Goal: Complete application form: Complete application form

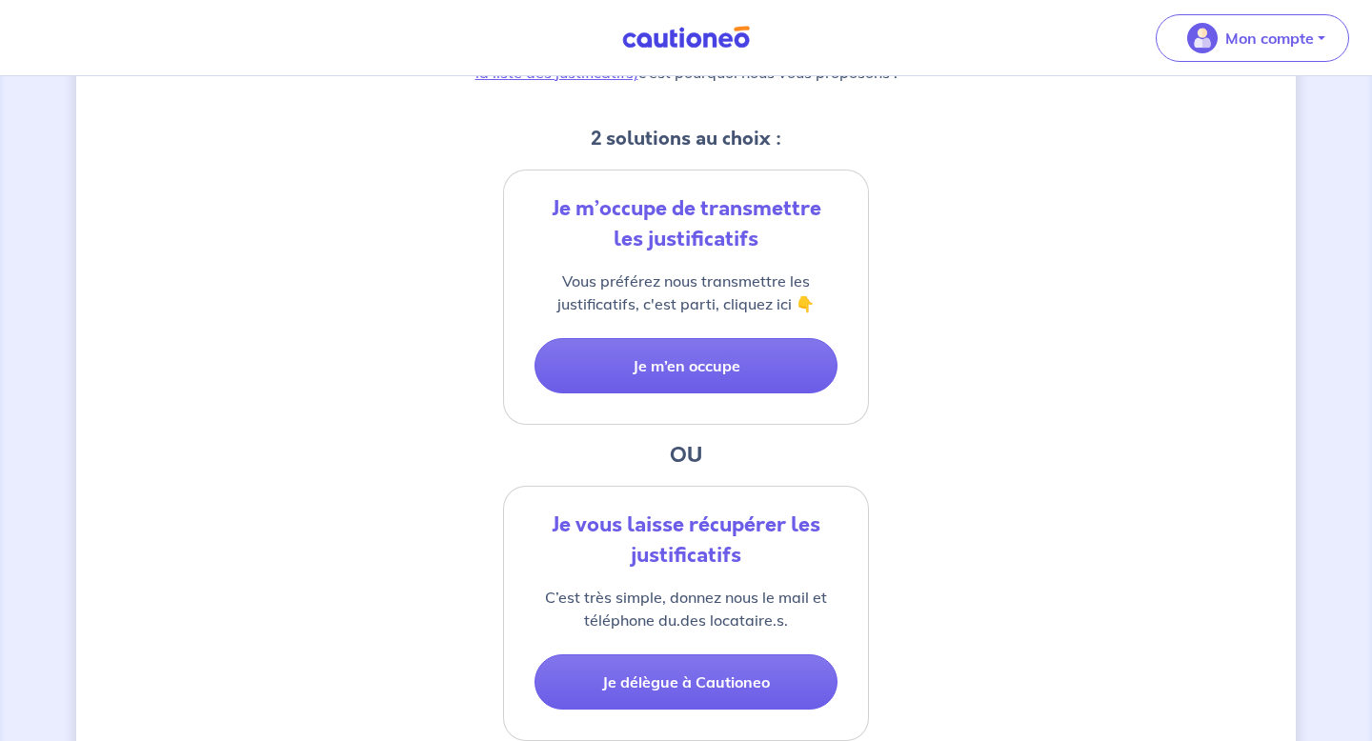
scroll to position [361, 0]
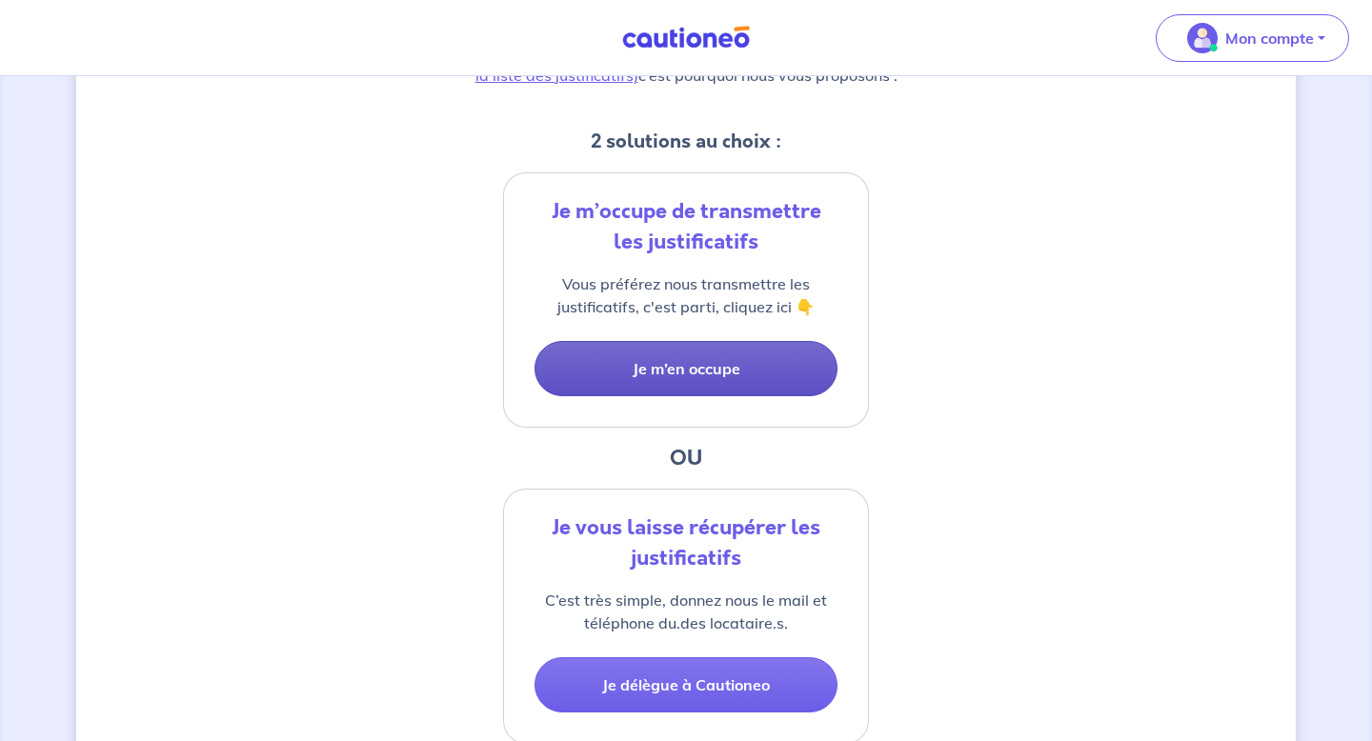
click at [802, 362] on button "Je m’en occupe" at bounding box center [685, 368] width 303 height 55
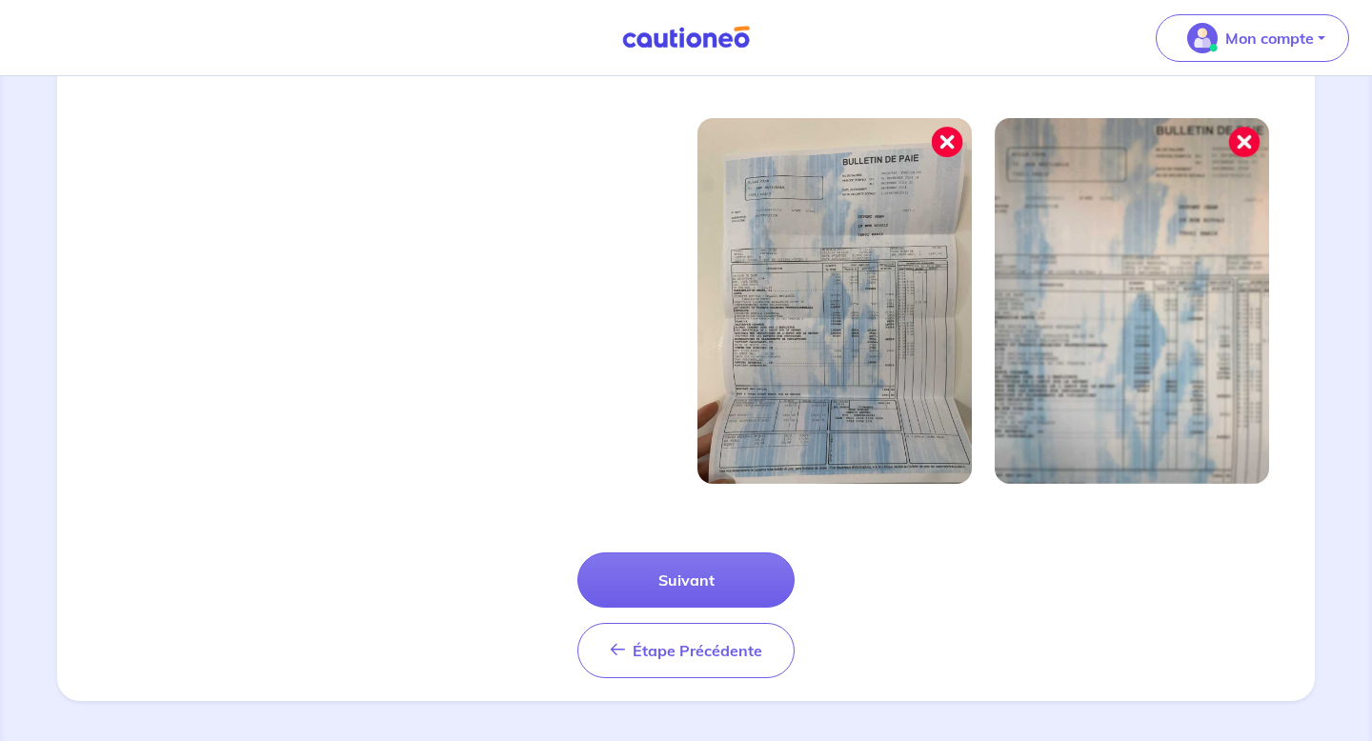
scroll to position [623, 0]
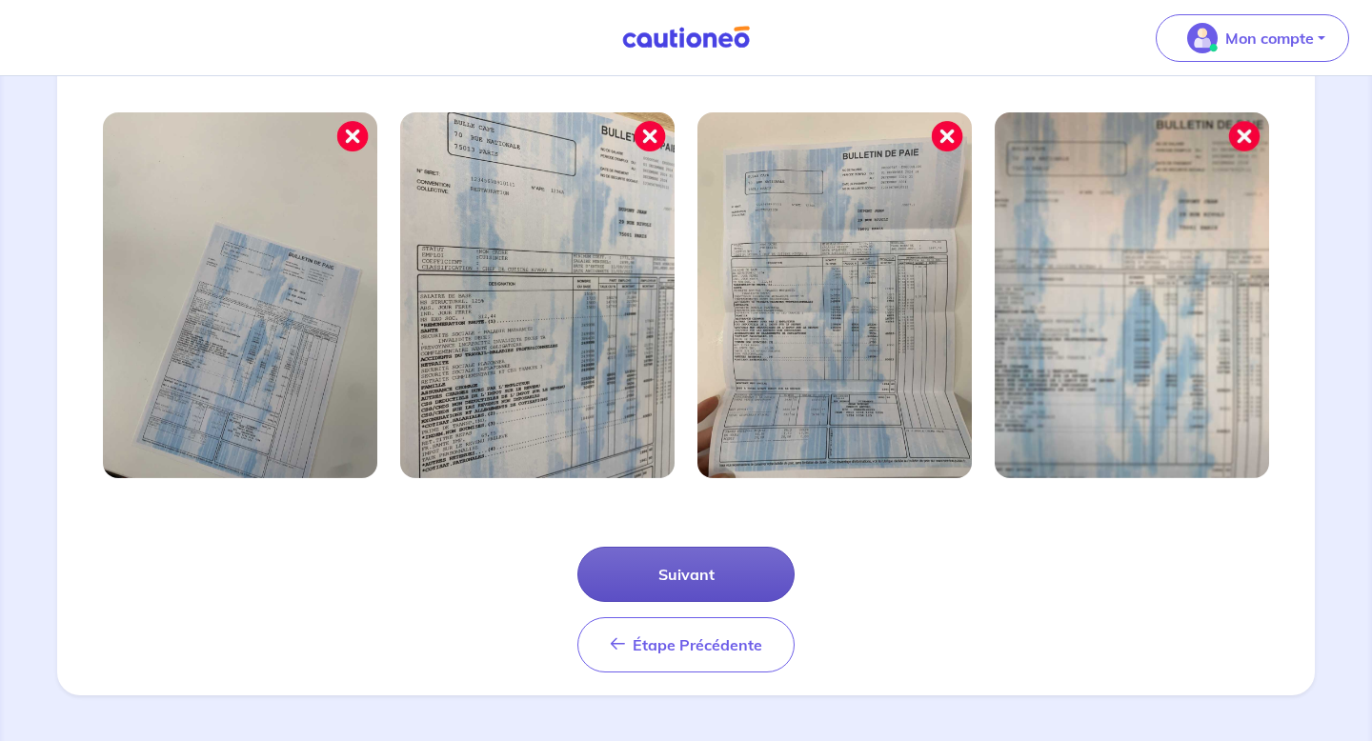
click at [669, 561] on button "Suivant" at bounding box center [685, 574] width 217 height 55
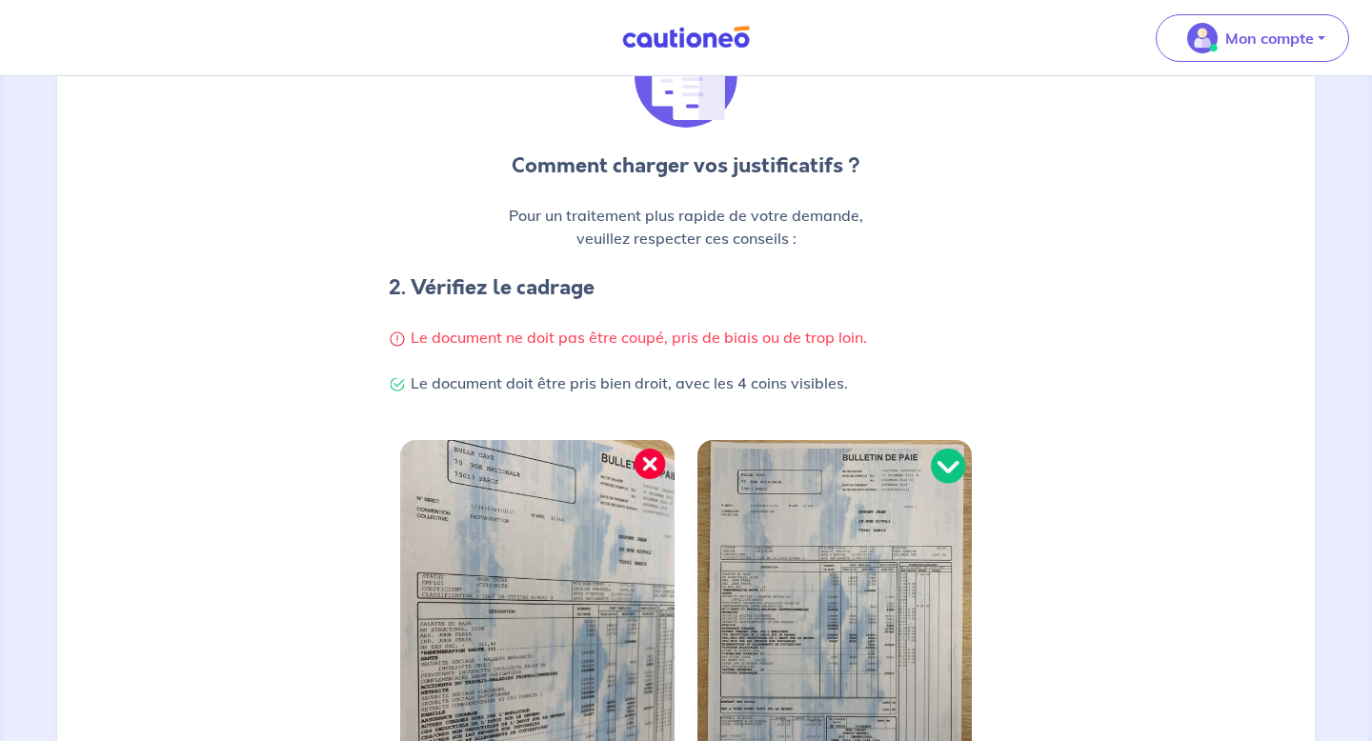
scroll to position [532, 0]
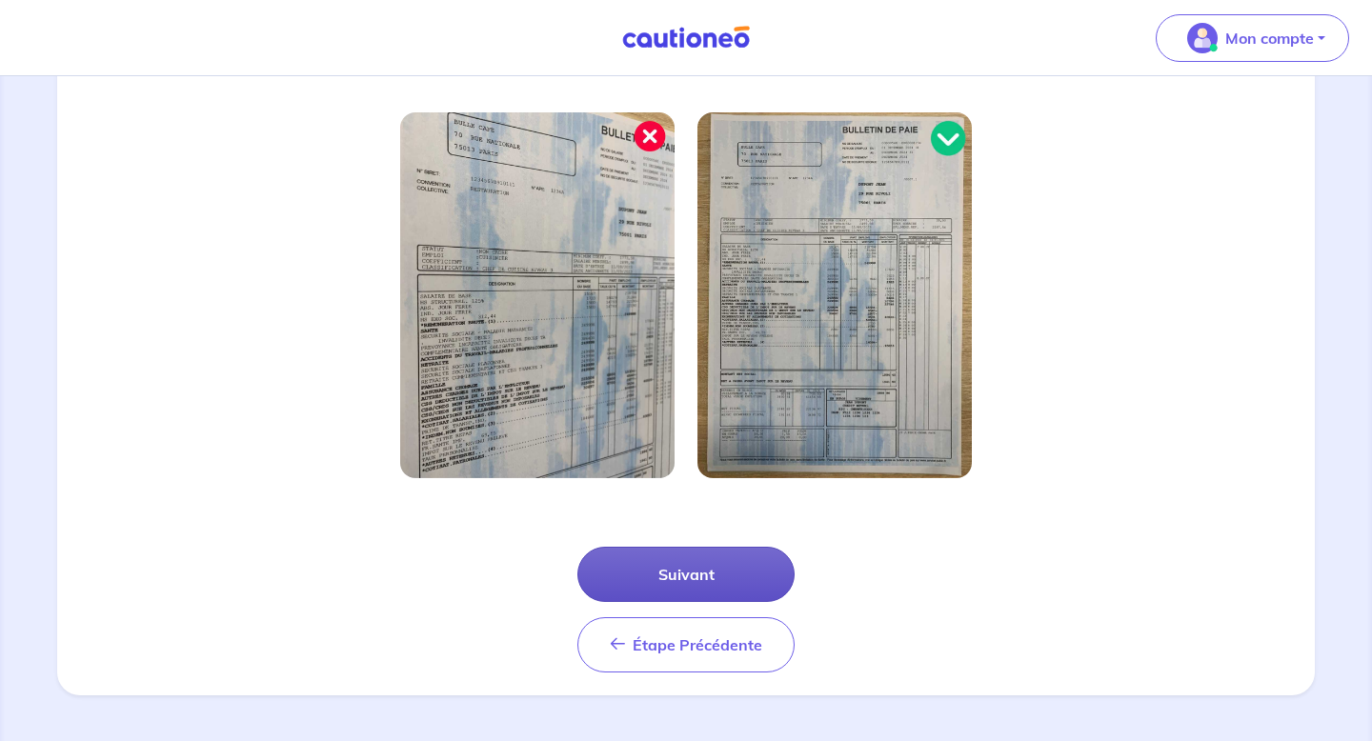
click at [654, 559] on button "Suivant" at bounding box center [685, 574] width 217 height 55
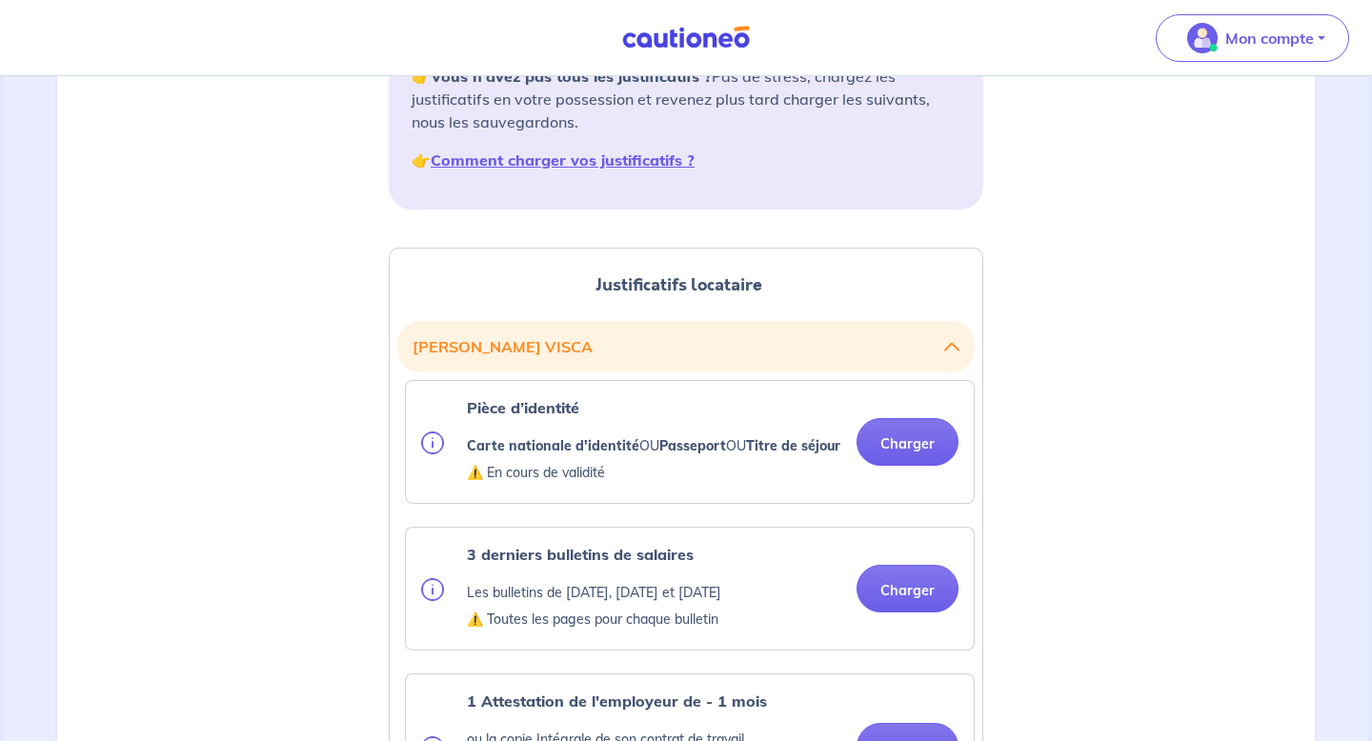
scroll to position [334, 0]
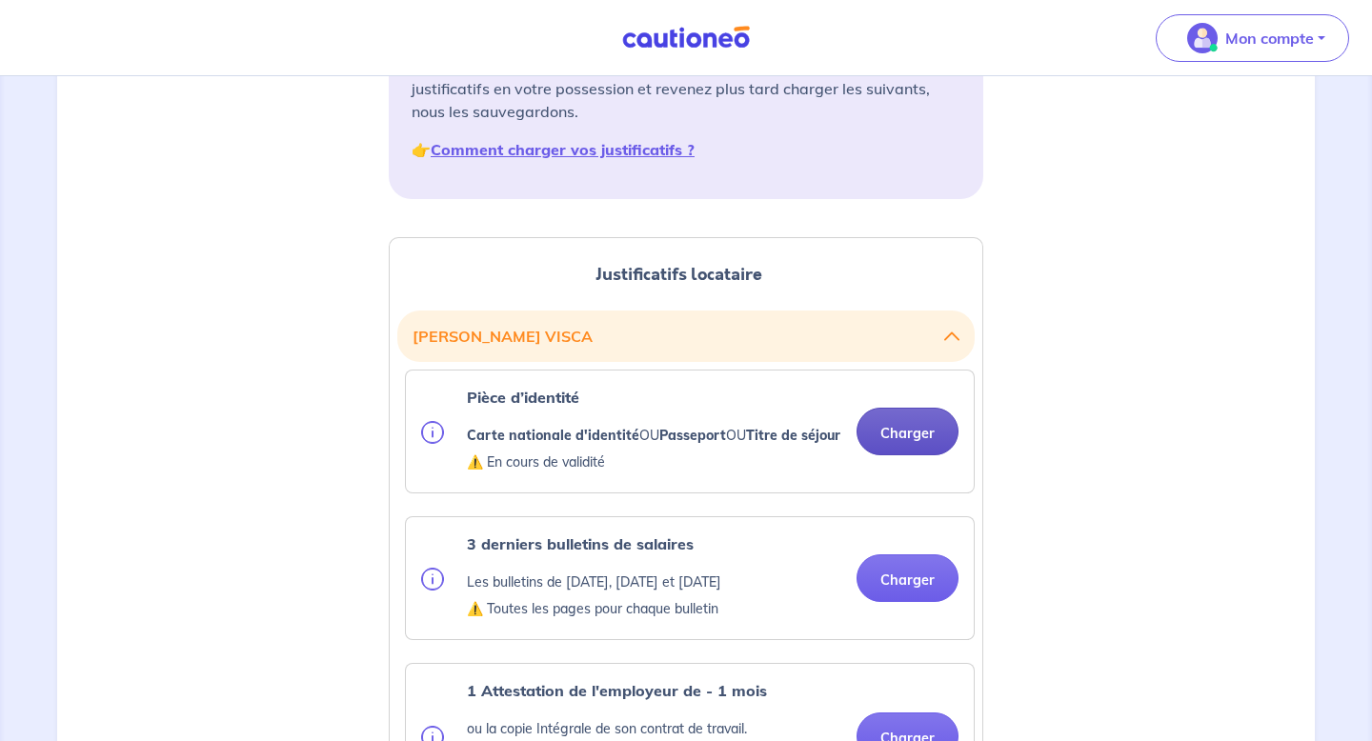
click at [918, 444] on button "Charger" at bounding box center [908, 432] width 102 height 48
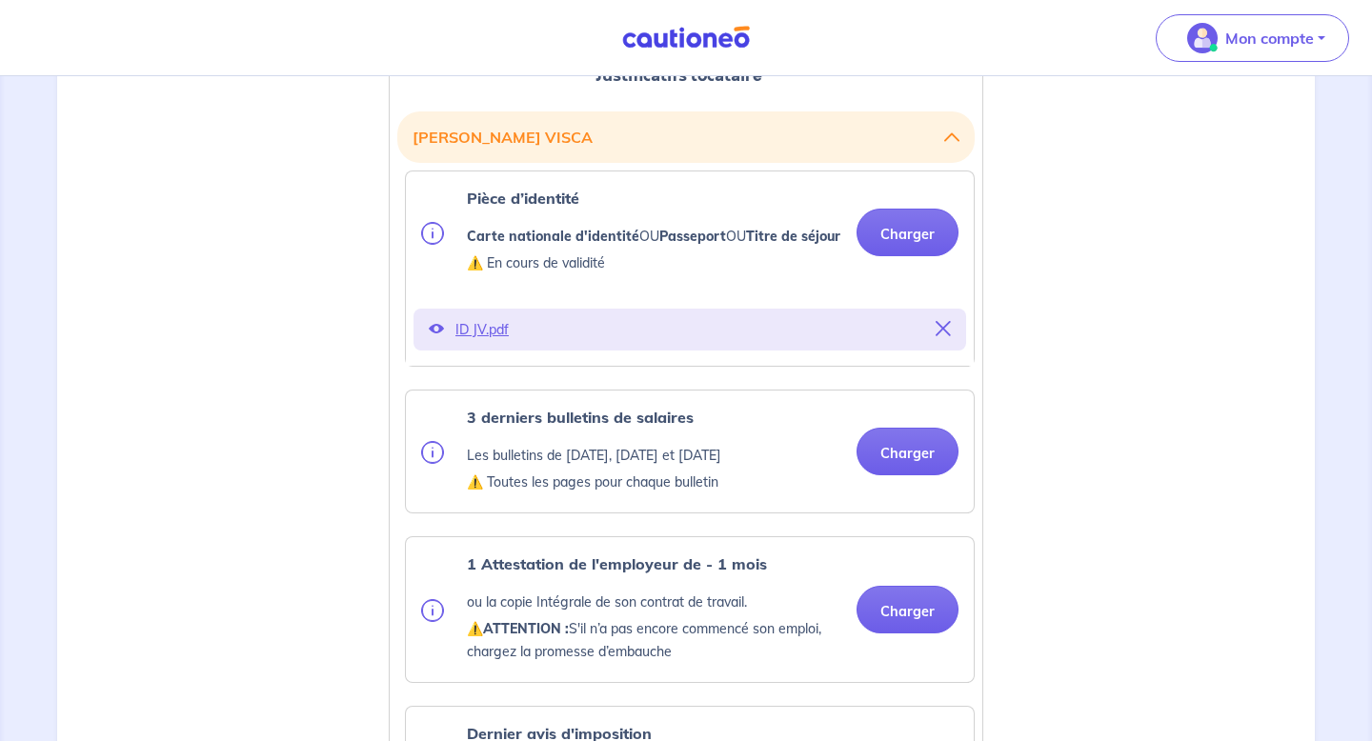
scroll to position [535, 0]
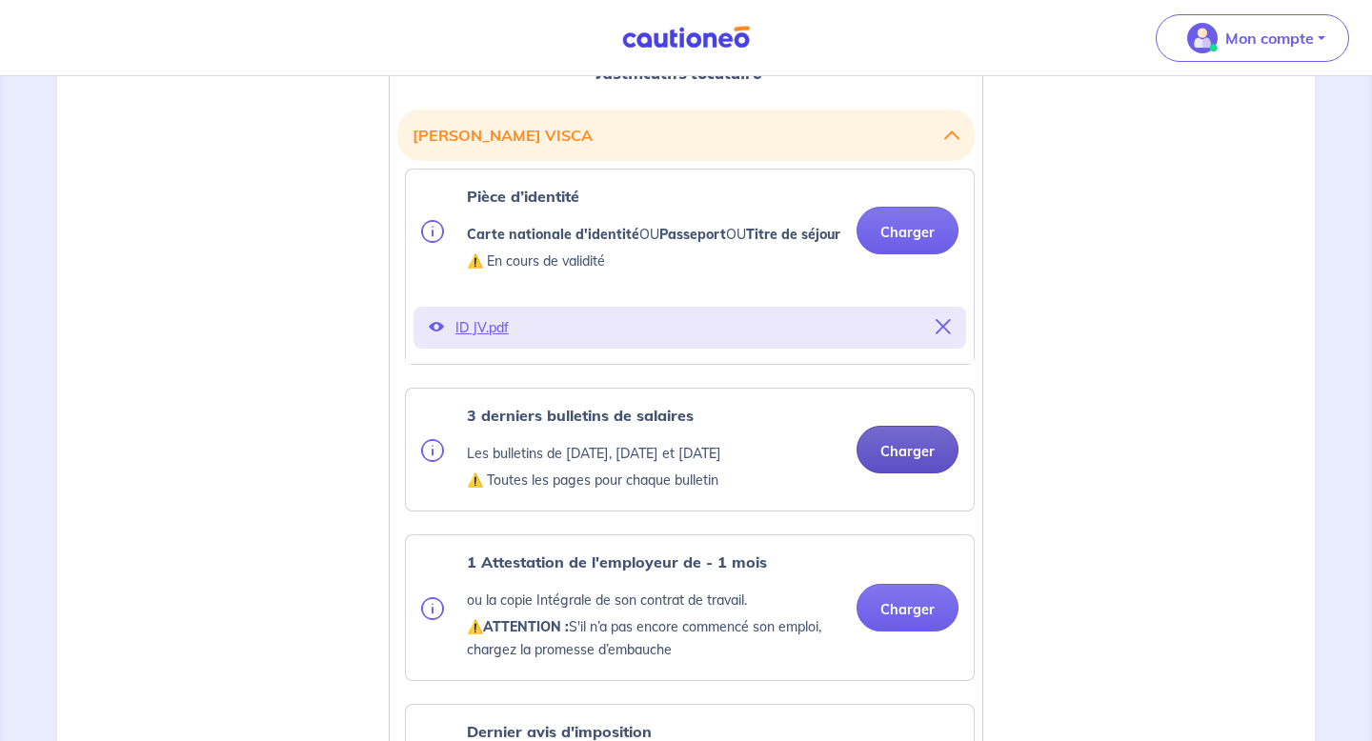
click at [898, 474] on button "Charger" at bounding box center [908, 450] width 102 height 48
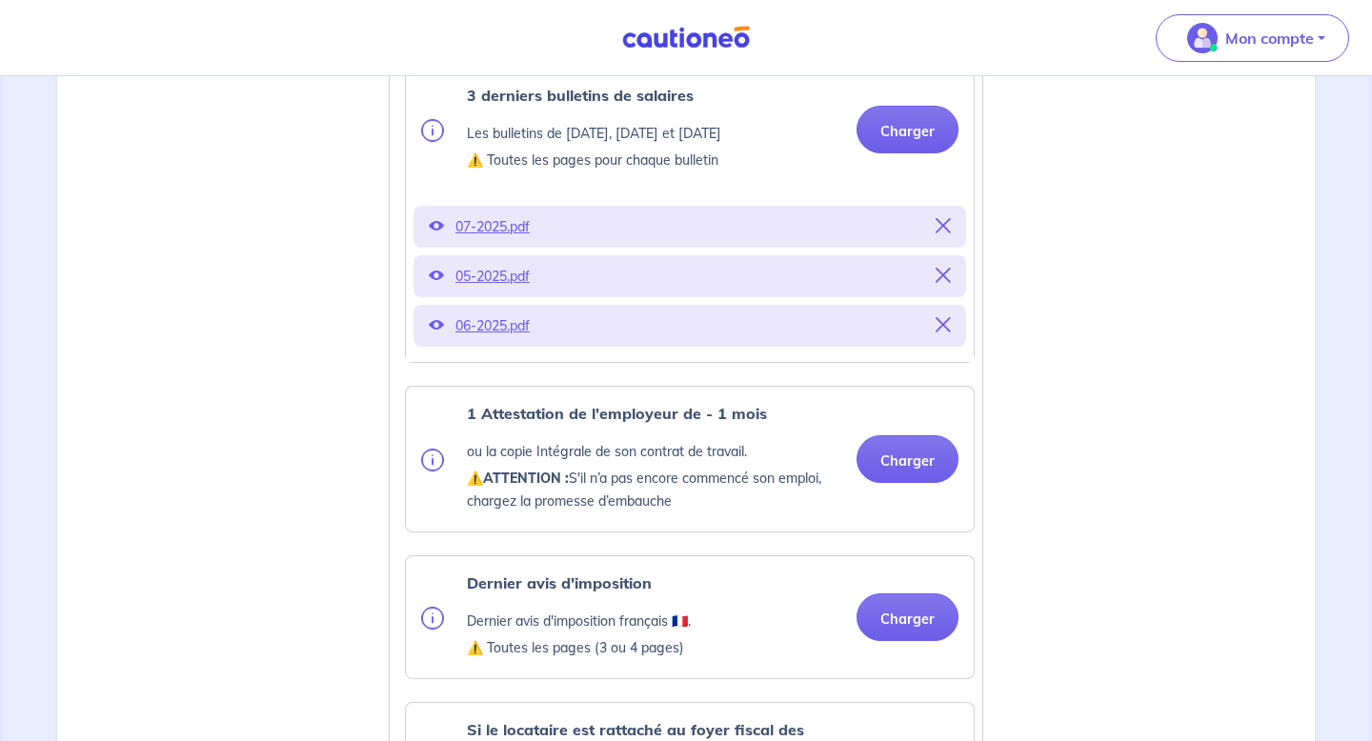
scroll to position [892, 0]
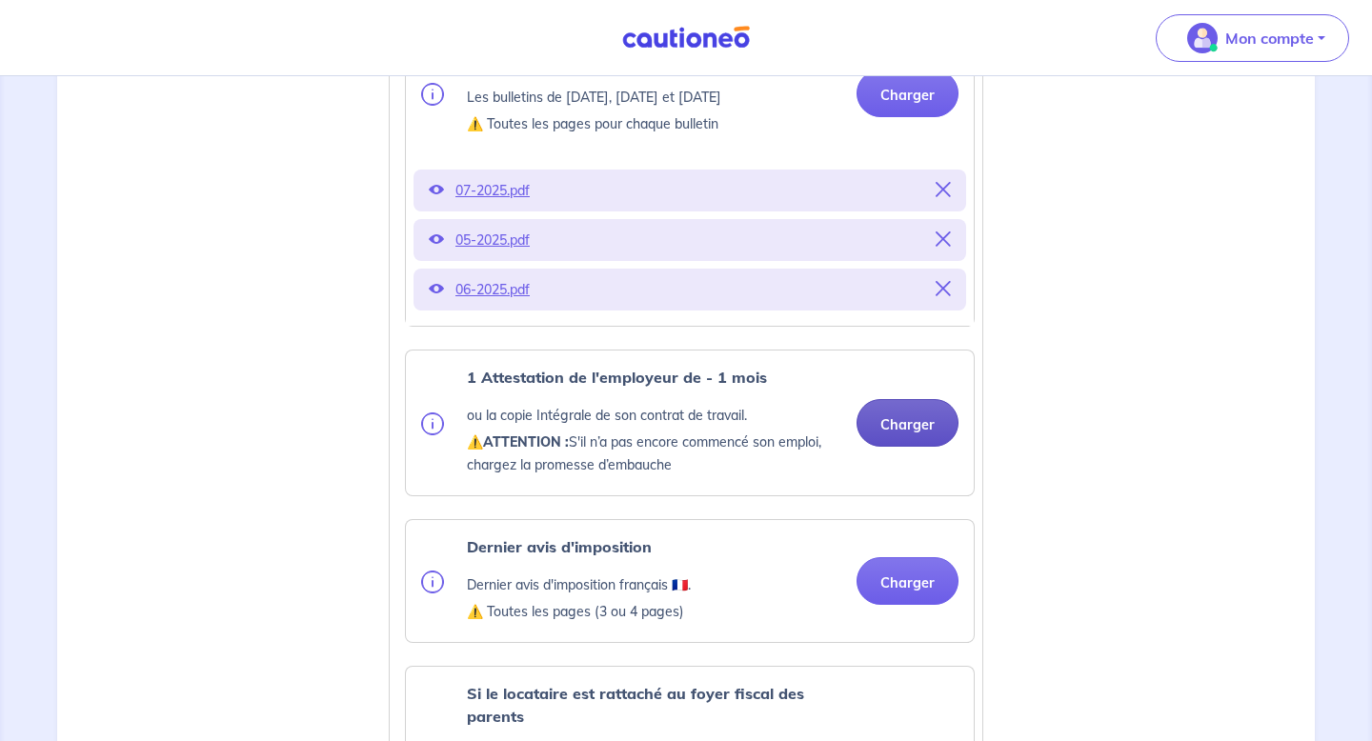
click at [935, 443] on button "Charger" at bounding box center [908, 423] width 102 height 48
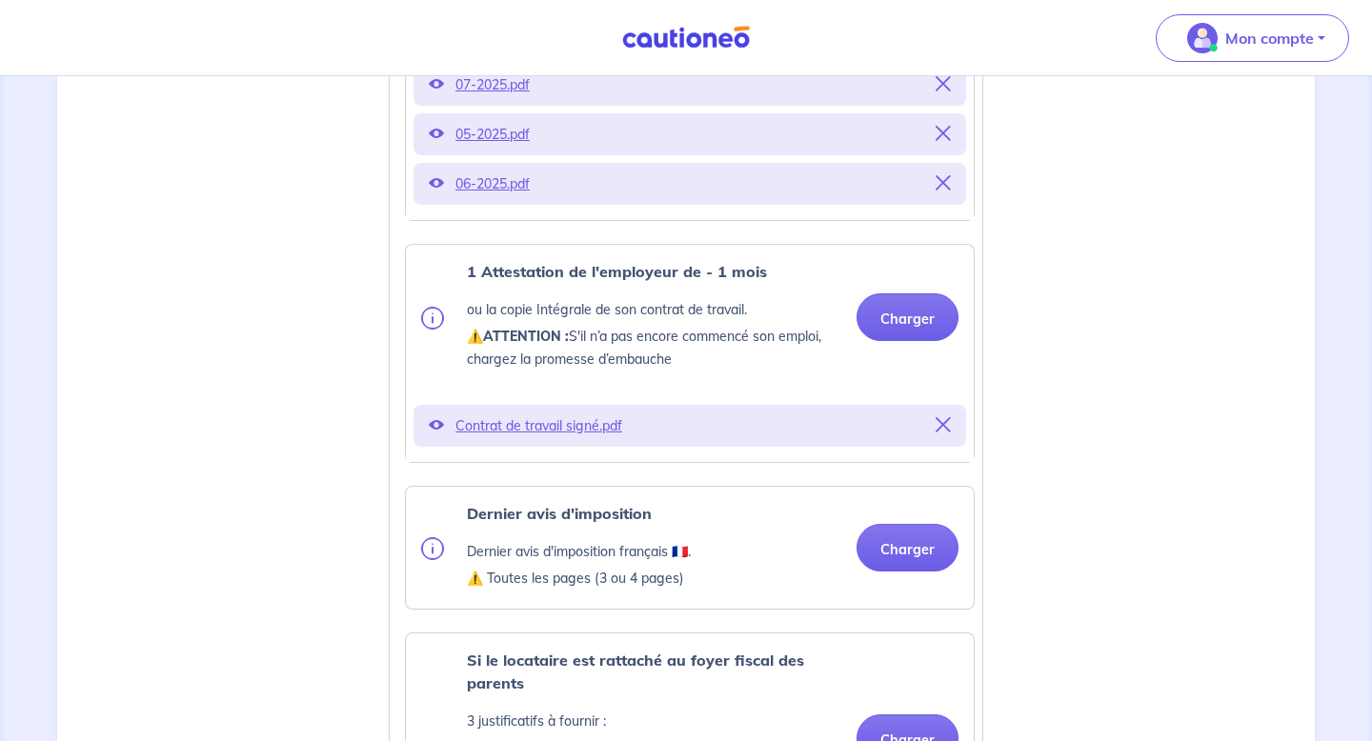
scroll to position [1010, 0]
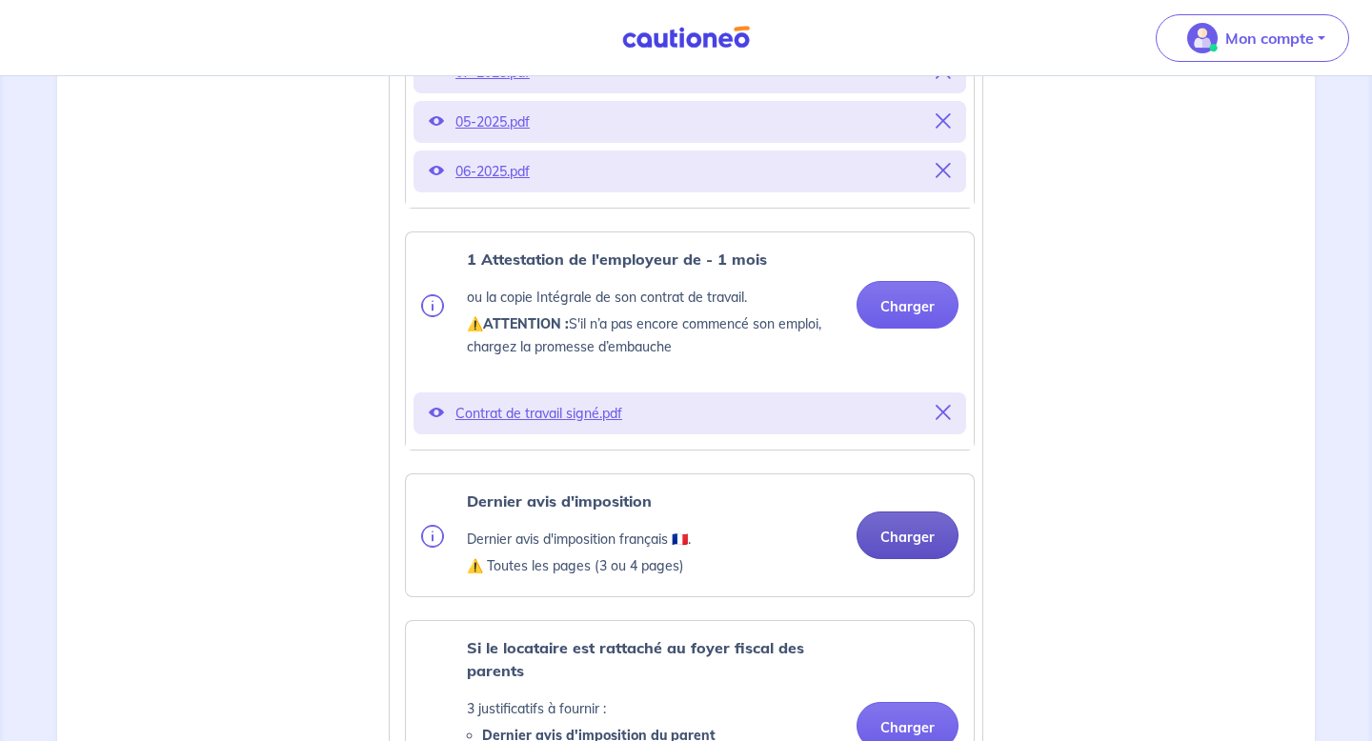
click at [888, 559] on button "Charger" at bounding box center [908, 536] width 102 height 48
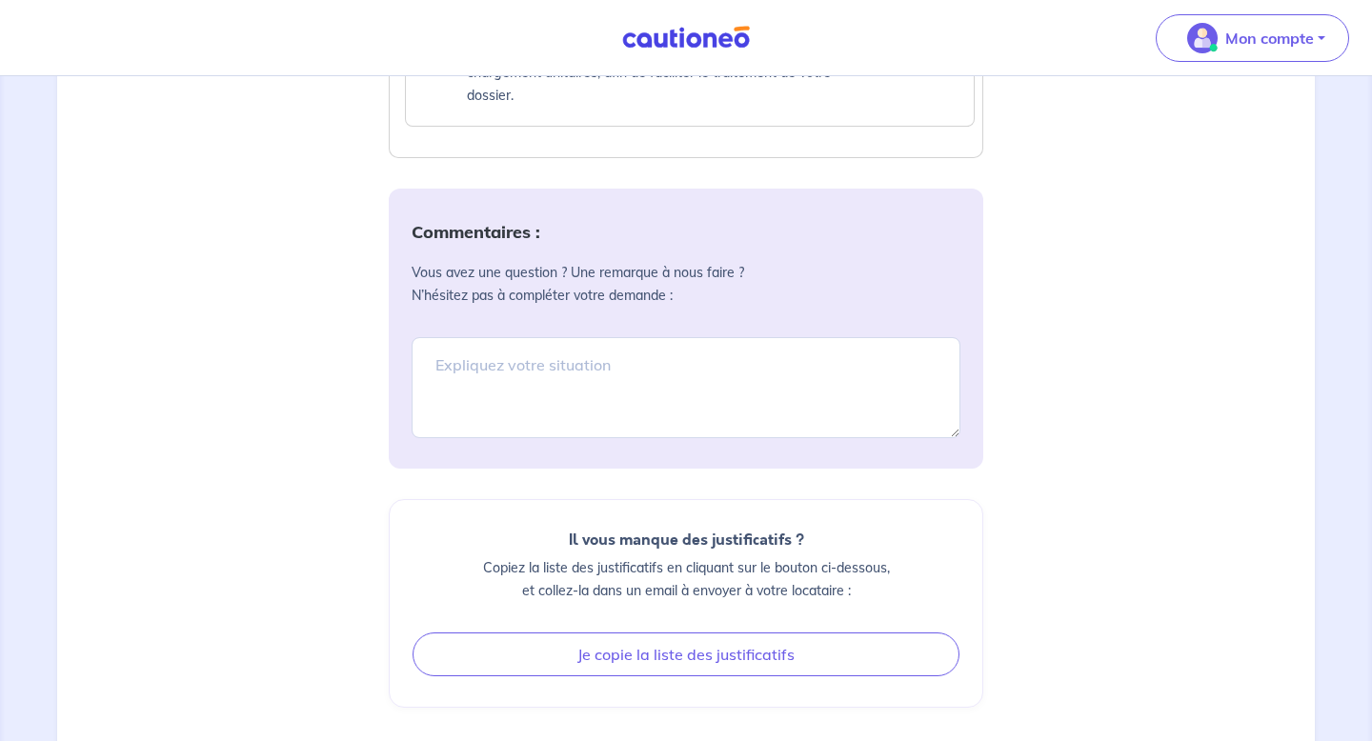
scroll to position [2394, 0]
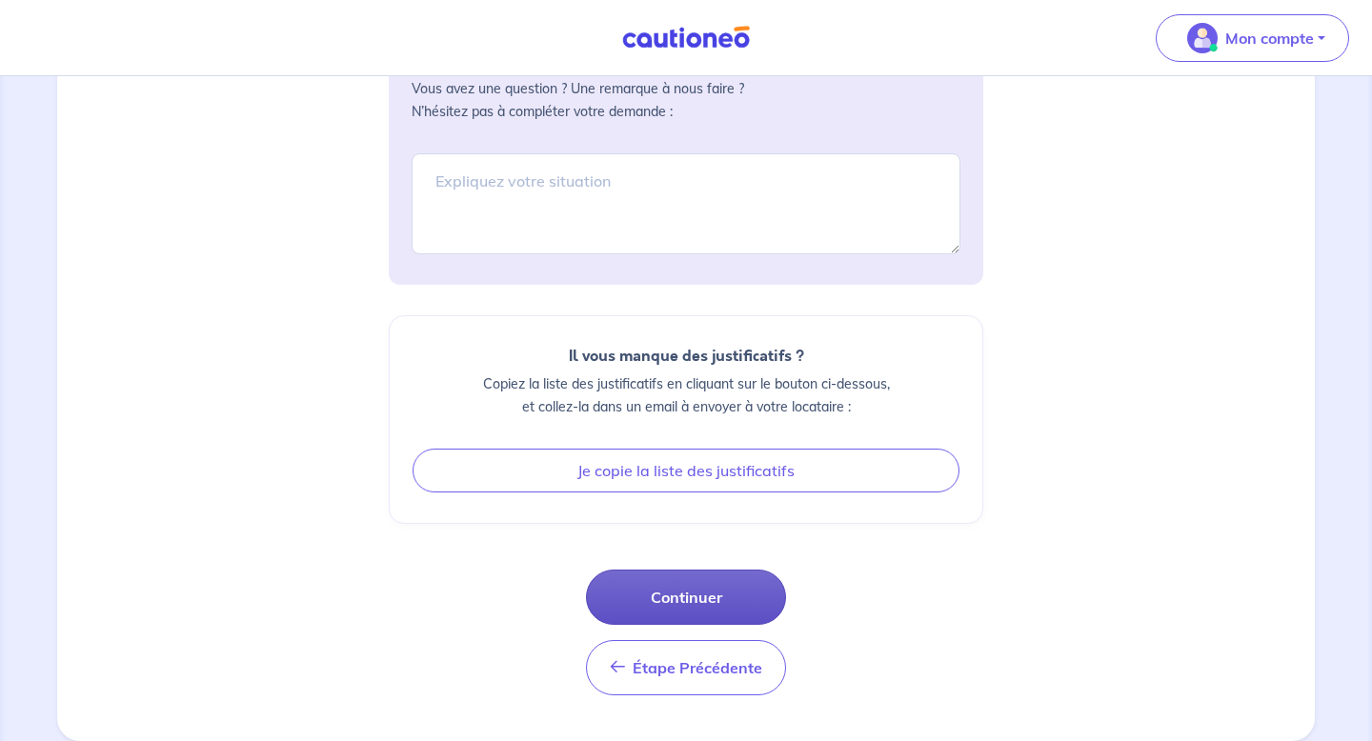
click at [732, 597] on button "Continuer" at bounding box center [686, 597] width 200 height 55
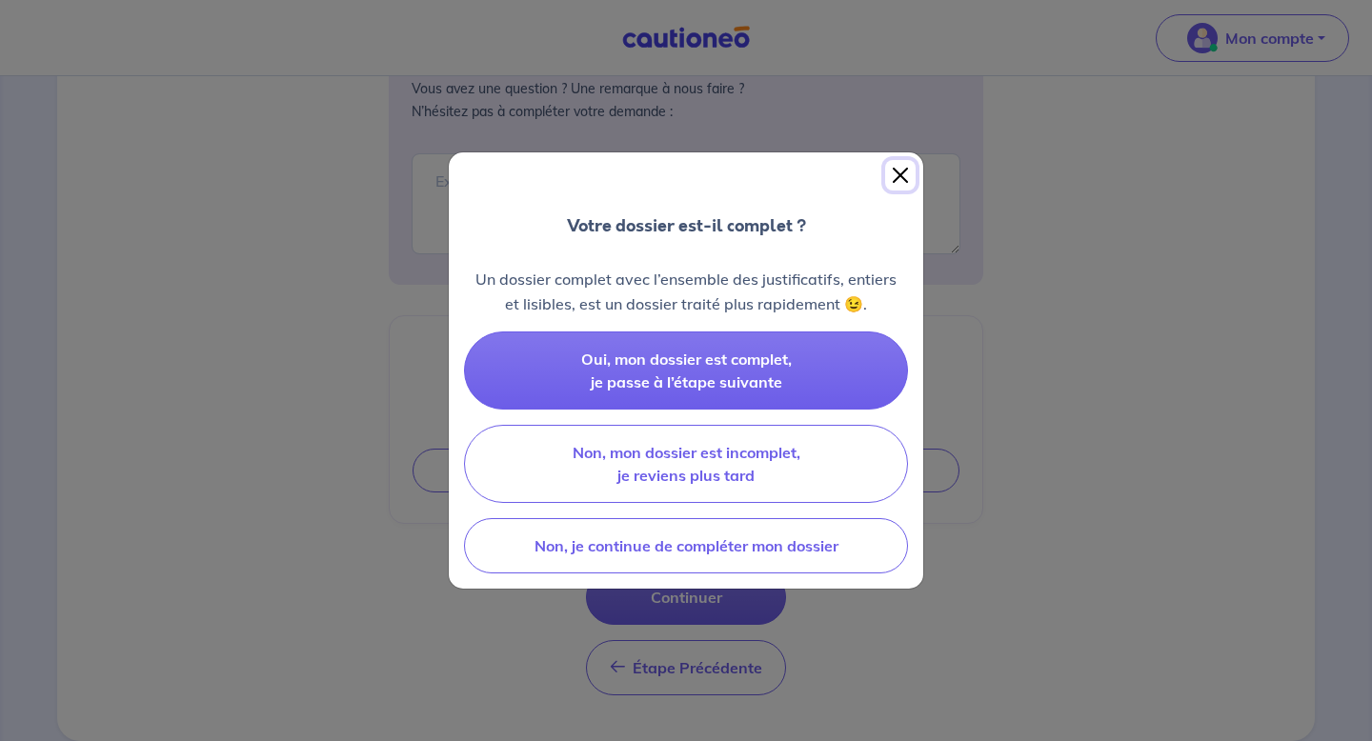
click at [894, 172] on button "Close" at bounding box center [900, 175] width 30 height 30
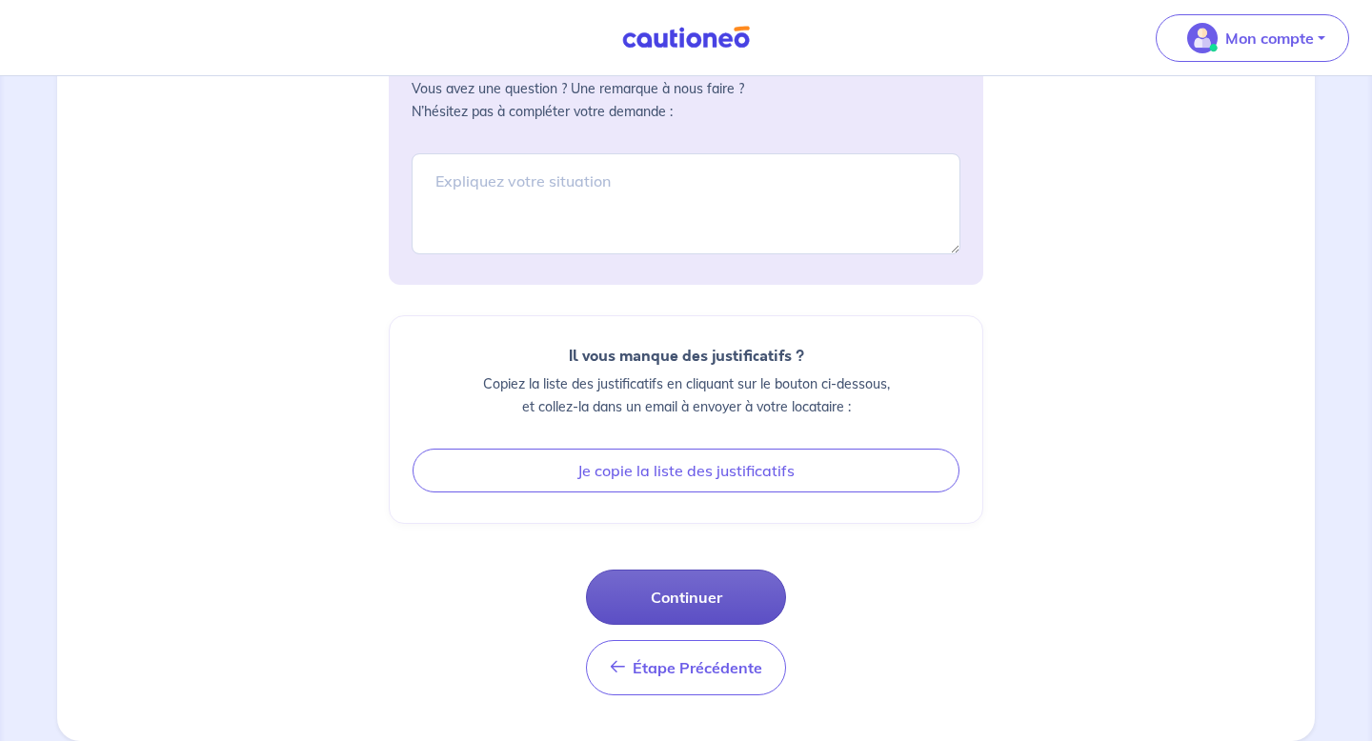
click at [705, 608] on button "Continuer" at bounding box center [686, 597] width 200 height 55
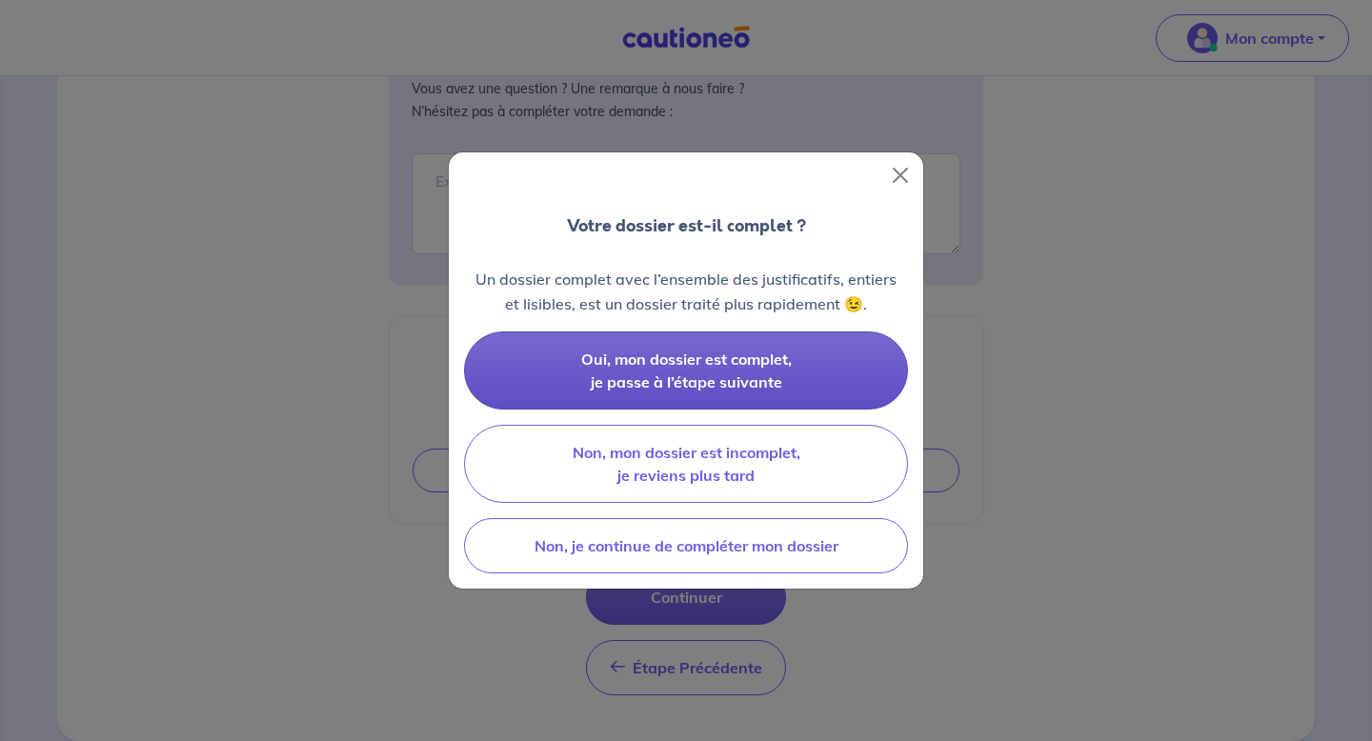
click at [731, 374] on span "Oui, mon dossier est complet, je passe à l’étape suivante" at bounding box center [686, 371] width 211 height 42
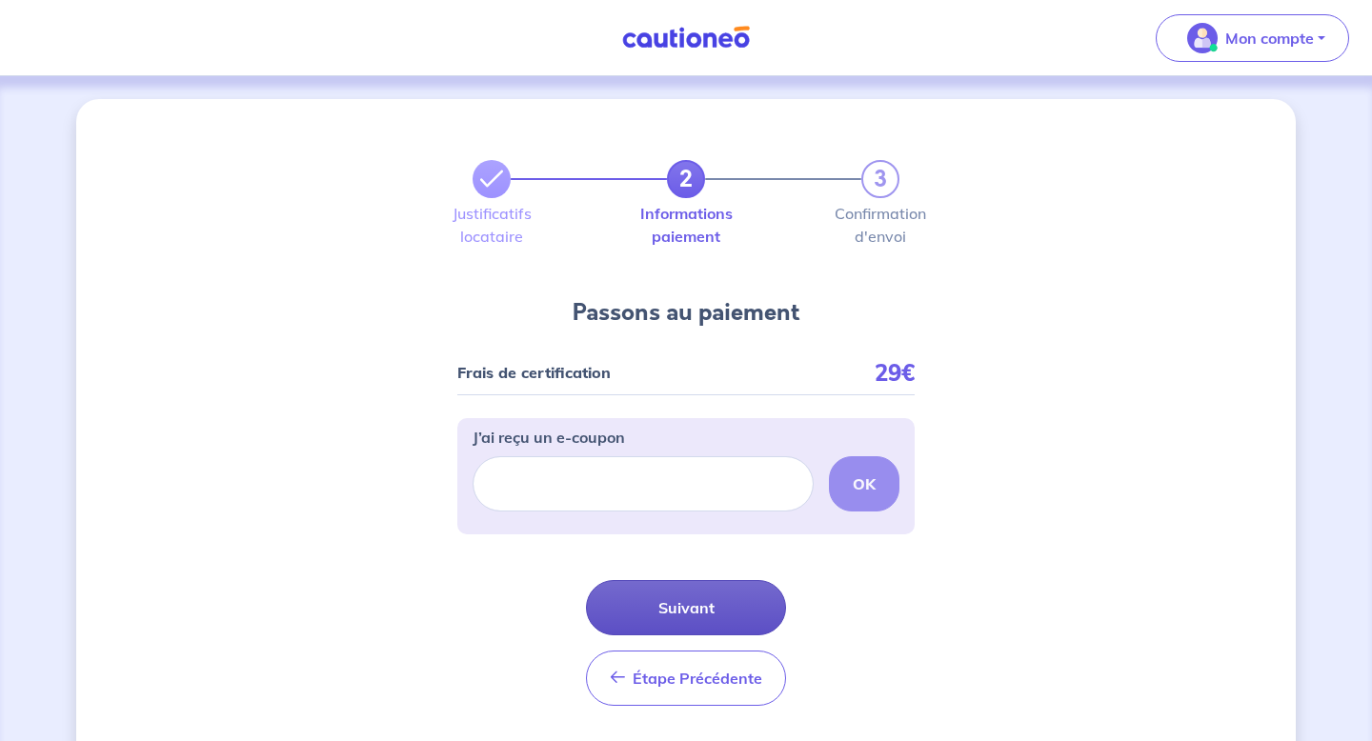
click at [696, 611] on button "Suivant" at bounding box center [686, 607] width 200 height 55
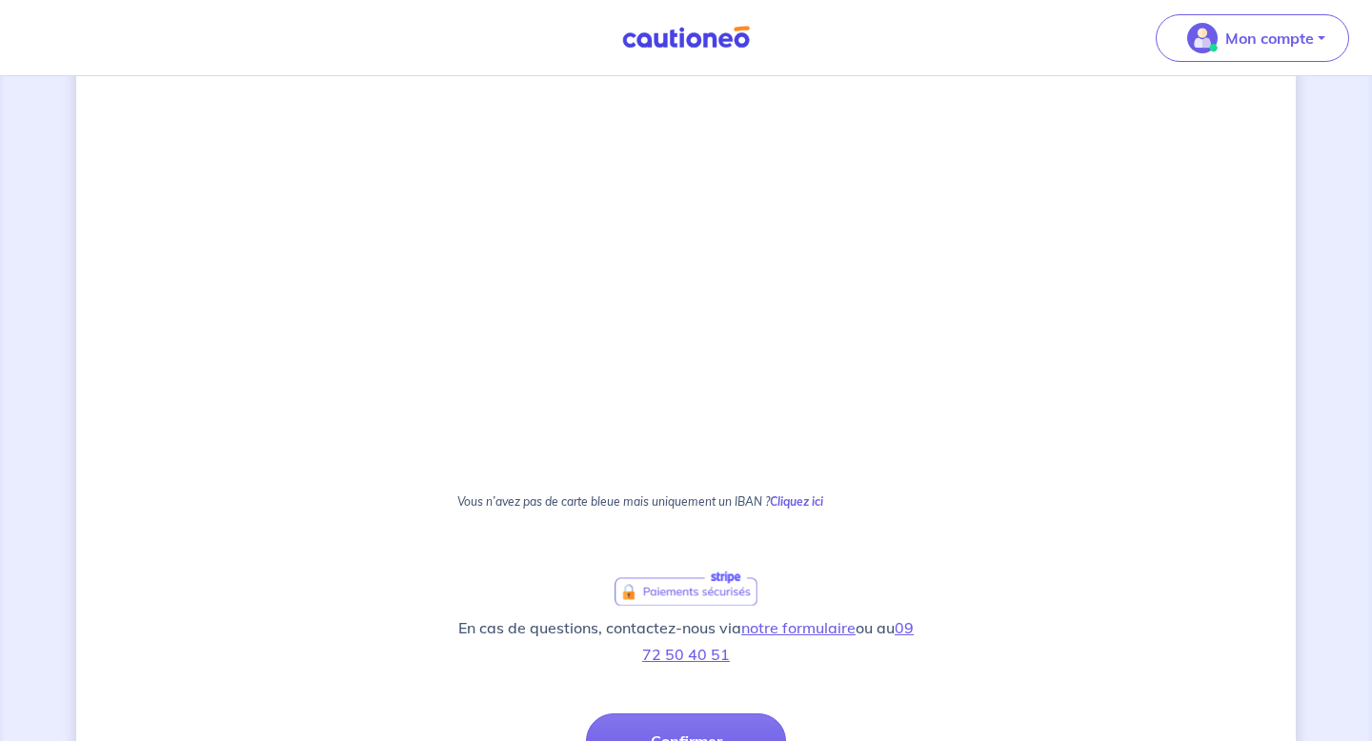
scroll to position [398, 0]
click at [791, 500] on strong "Cliquez ici" at bounding box center [796, 499] width 53 height 14
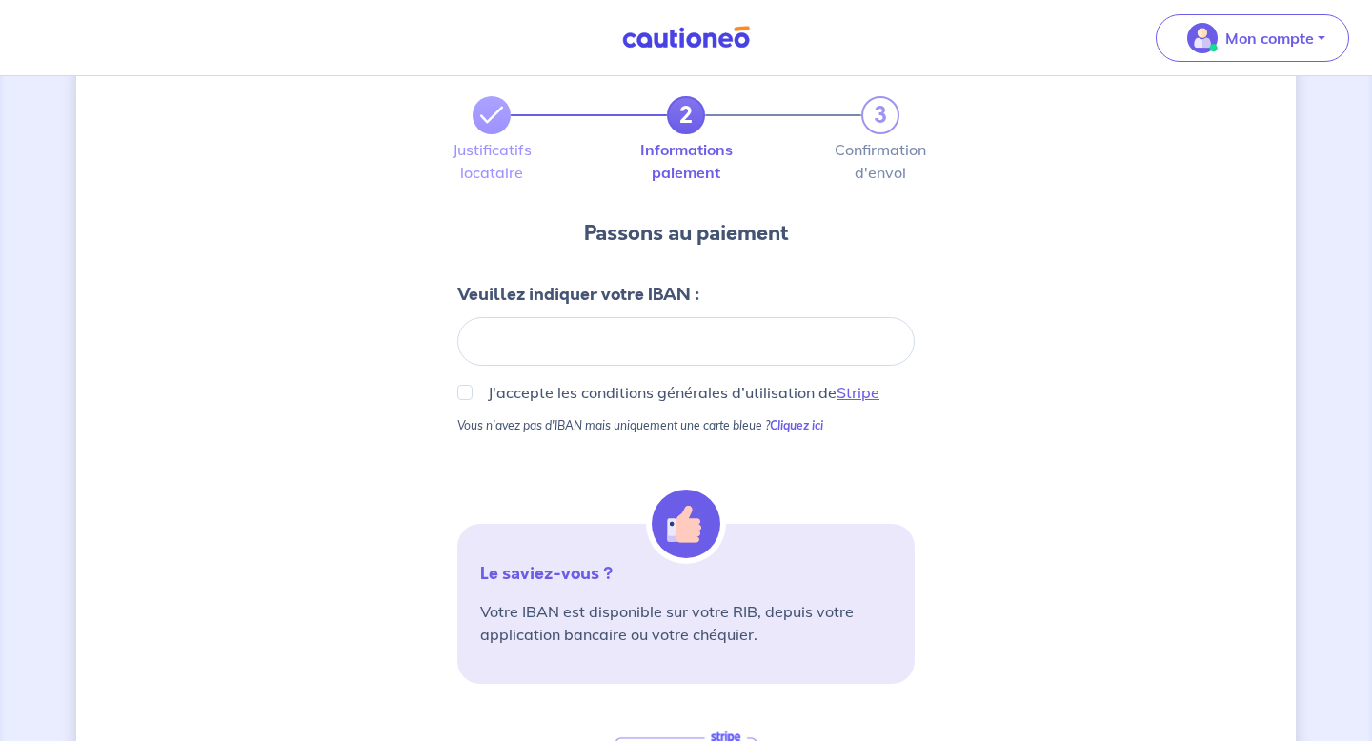
scroll to position [50, 0]
click at [459, 389] on input "J'accepte les conditions générales d’utilisation de Stripe" at bounding box center [464, 391] width 15 height 15
checkbox input "true"
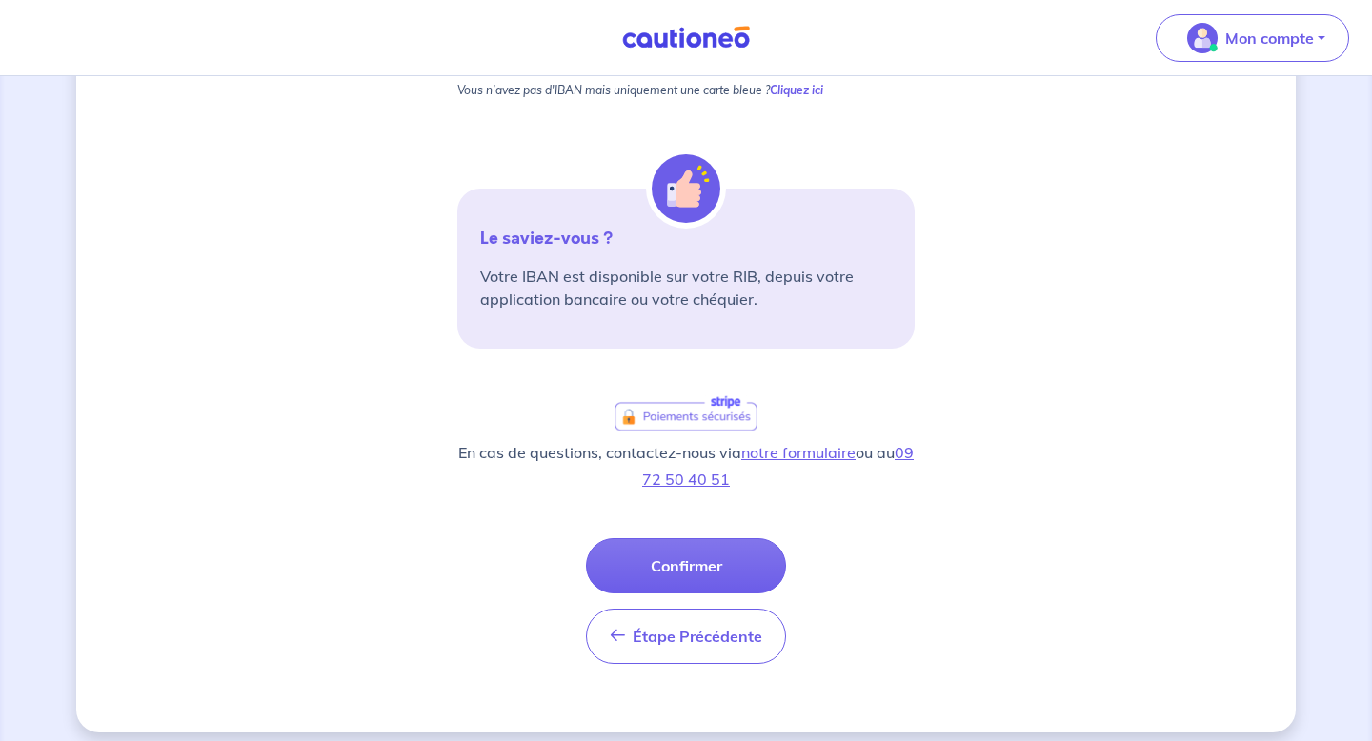
scroll to position [398, 0]
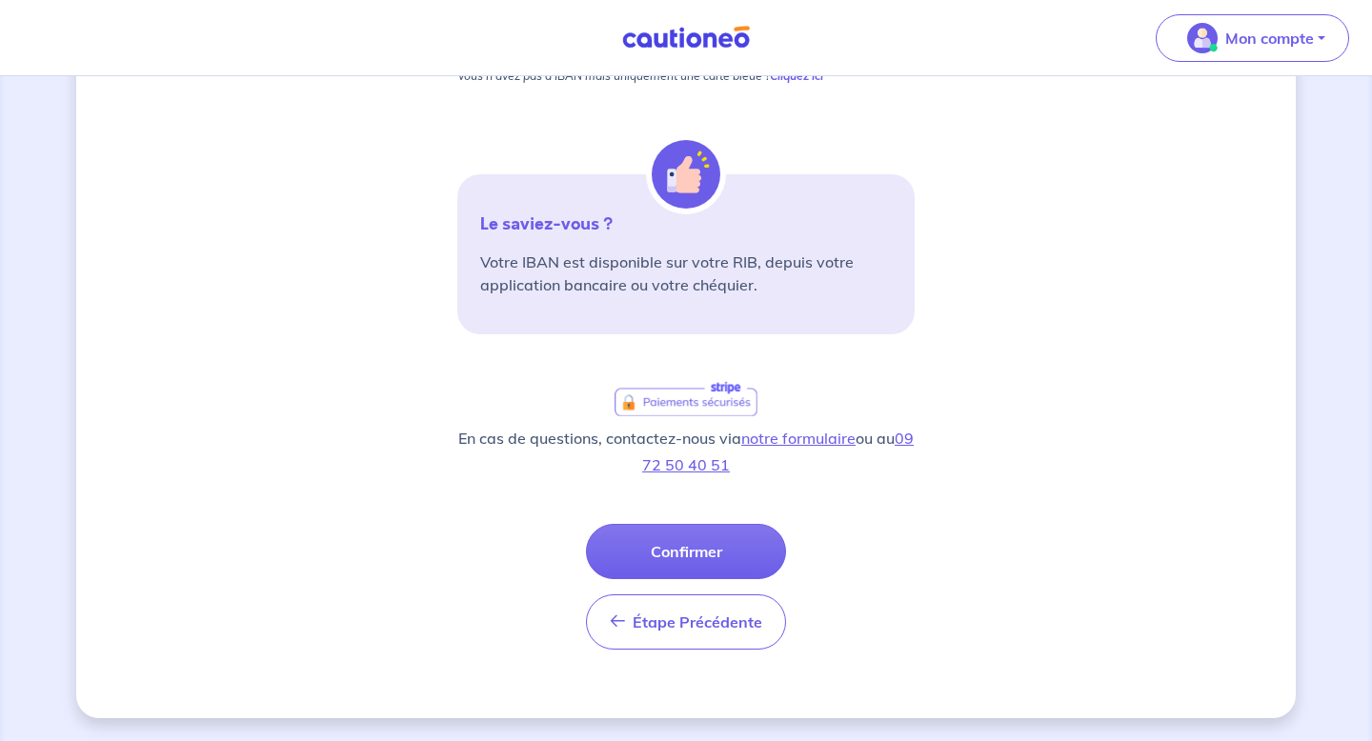
click at [689, 553] on button "Confirmer" at bounding box center [686, 551] width 200 height 55
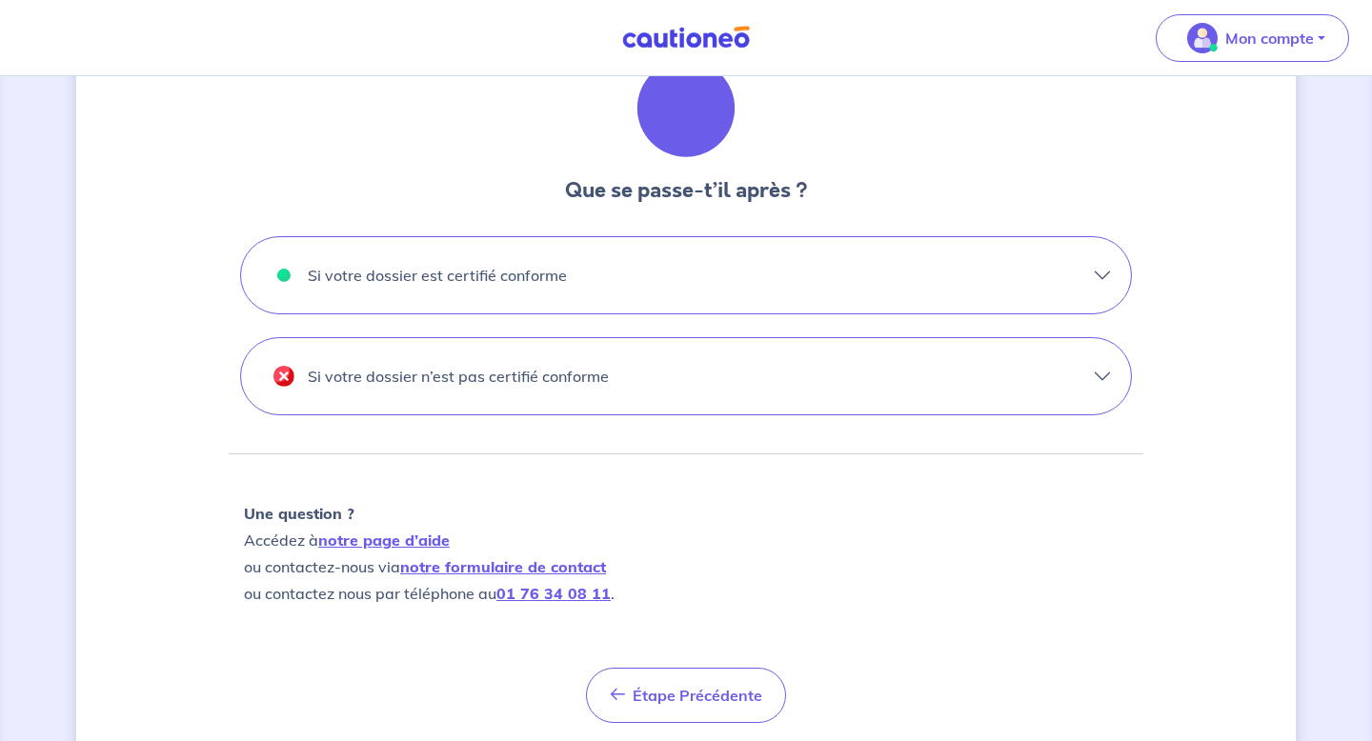
scroll to position [564, 0]
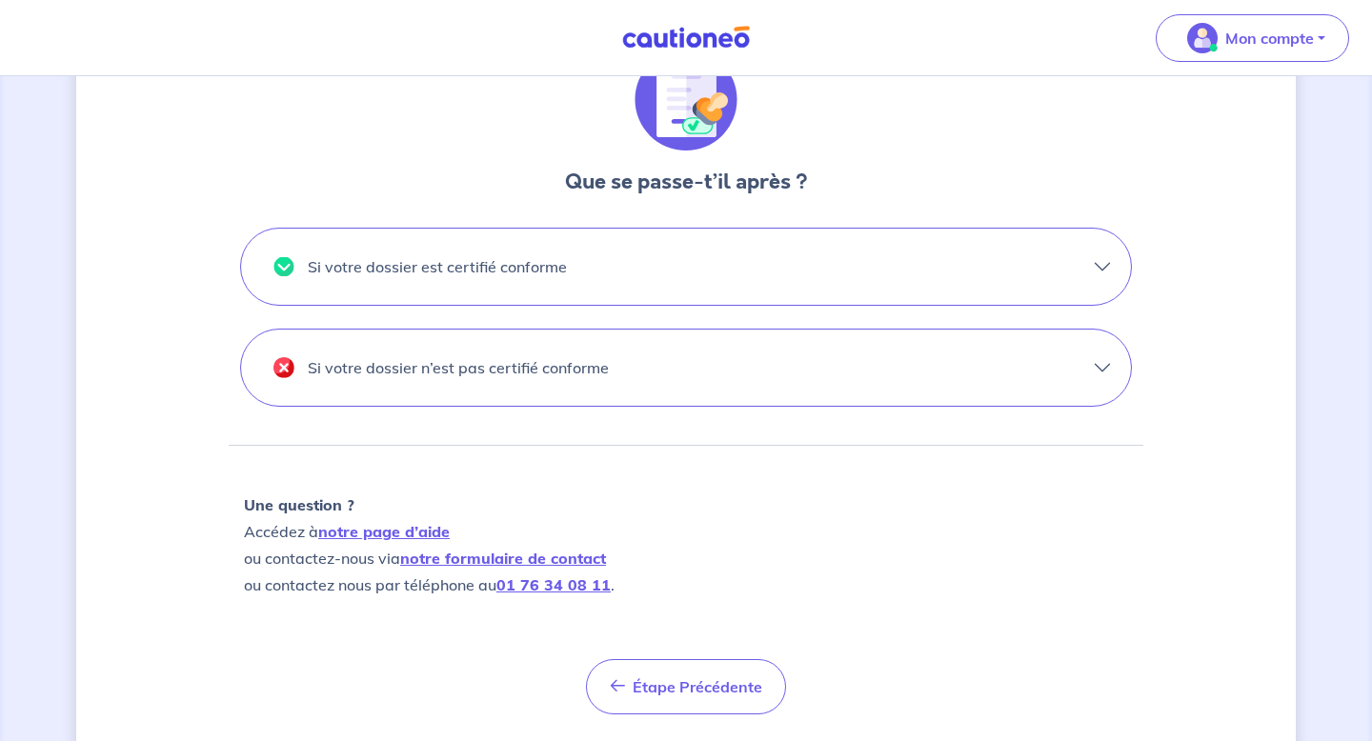
click at [582, 398] on button "Si votre dossier n’est pas certifié conforme" at bounding box center [686, 368] width 890 height 76
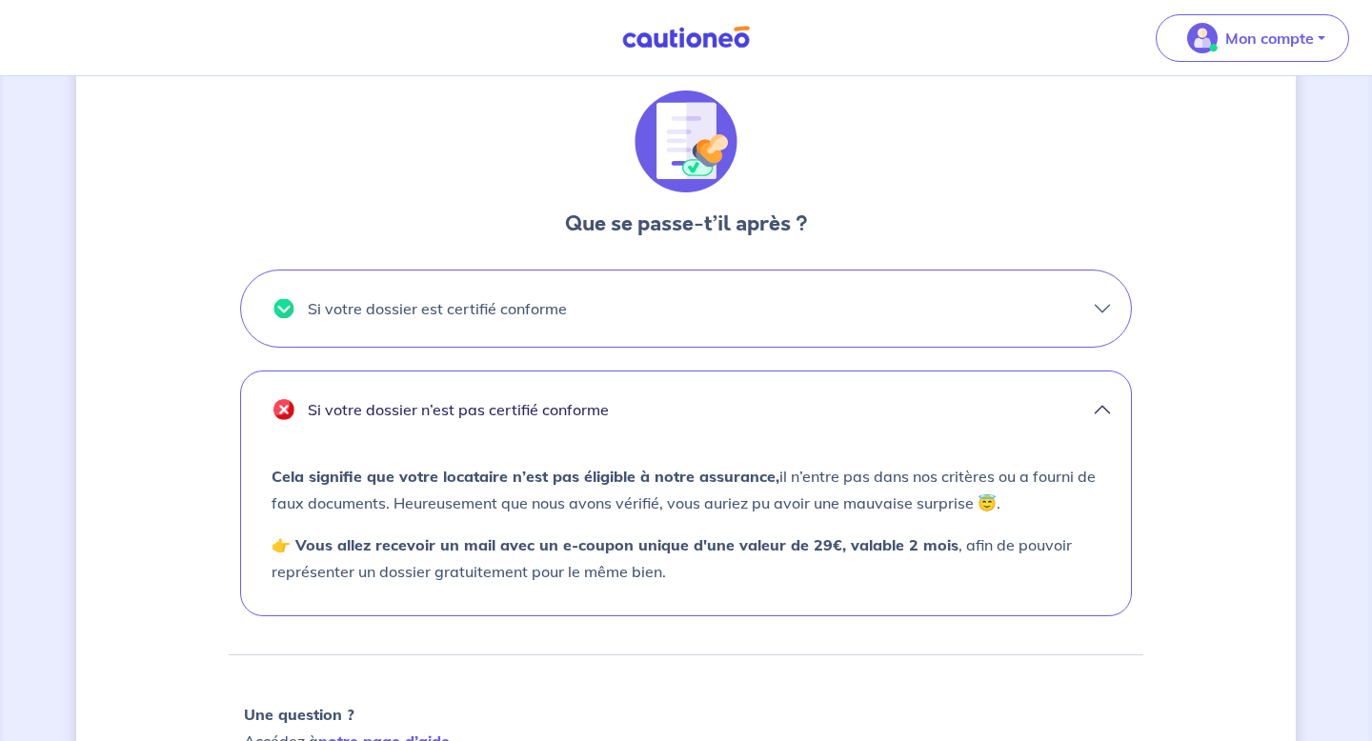
scroll to position [516, 0]
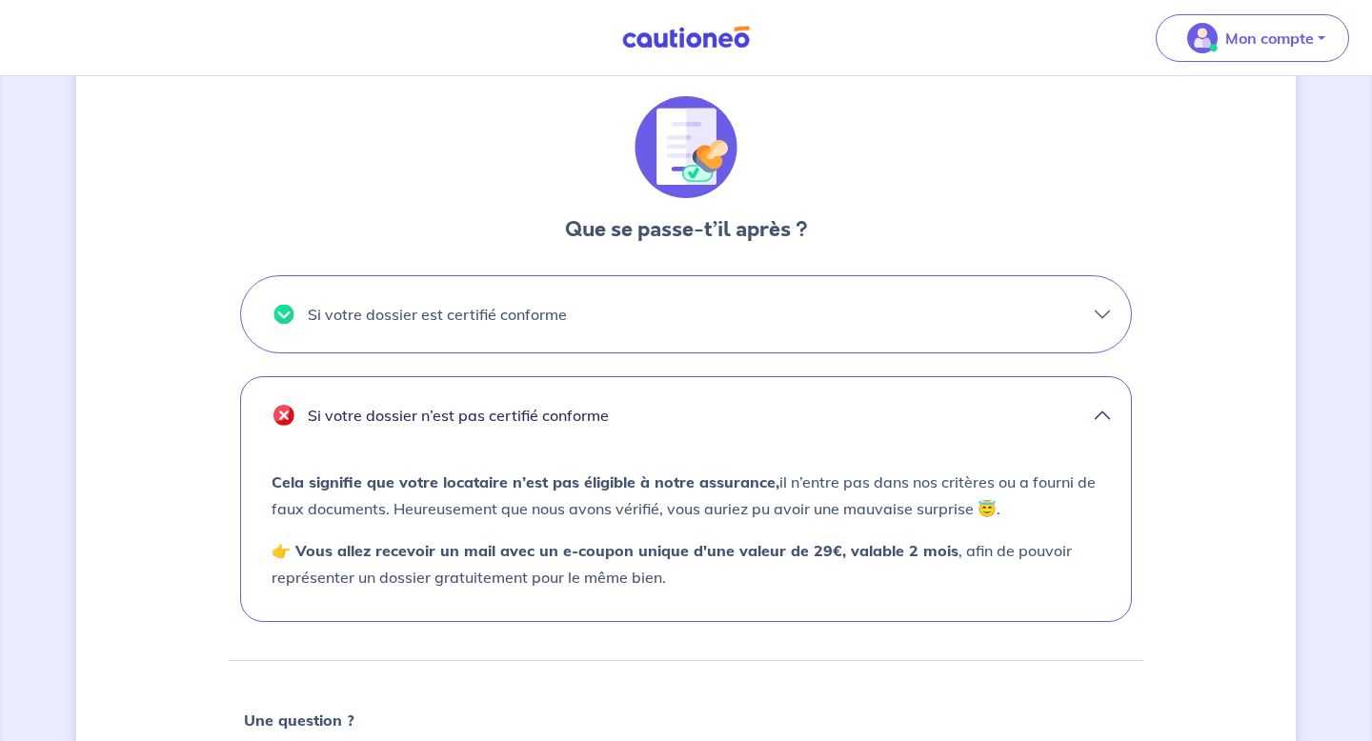
click at [742, 329] on button "Si votre dossier est certifié conforme" at bounding box center [686, 314] width 890 height 76
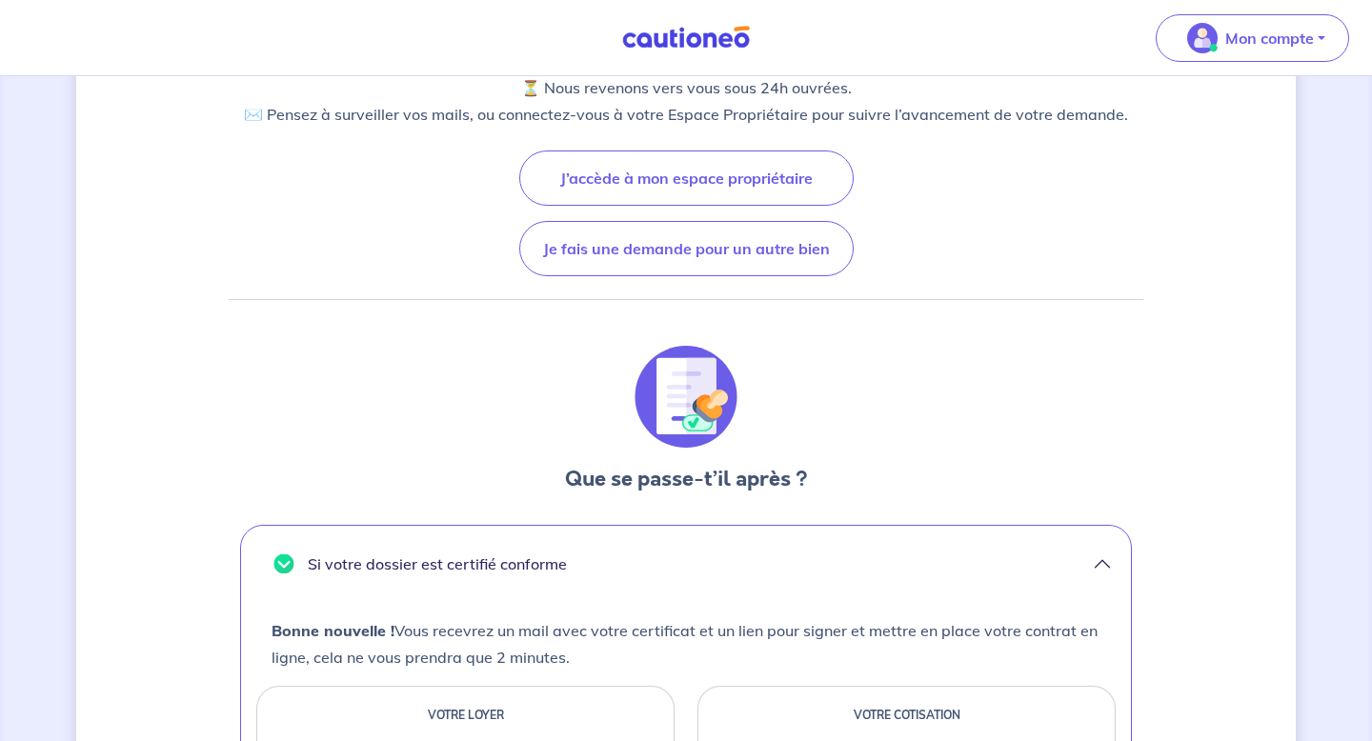
scroll to position [928, 0]
